Goal: Check status

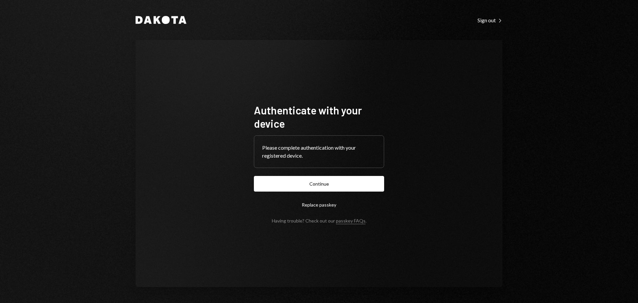
click at [311, 178] on button "Continue" at bounding box center [319, 184] width 130 height 16
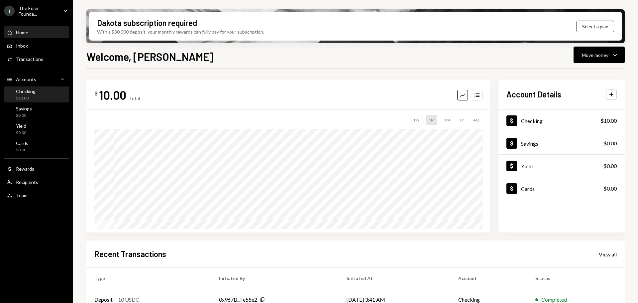
click at [39, 97] on div "Checking $10.00" at bounding box center [37, 94] width 60 height 13
